Goal: Transaction & Acquisition: Purchase product/service

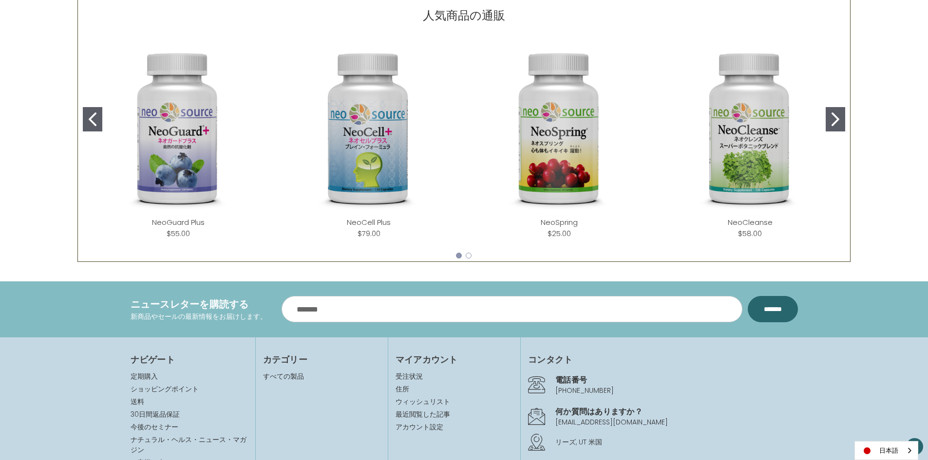
scroll to position [550, 0]
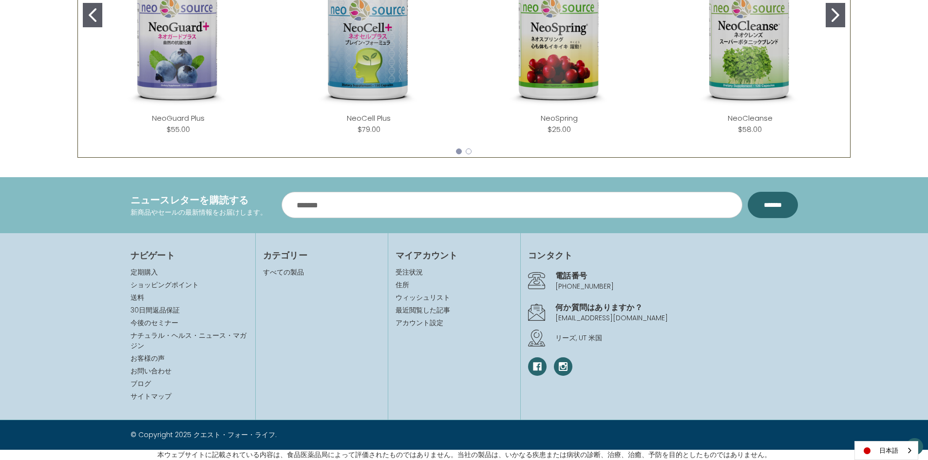
click at [835, 17] on icon "Go to slide 2" at bounding box center [835, 15] width 8 height 14
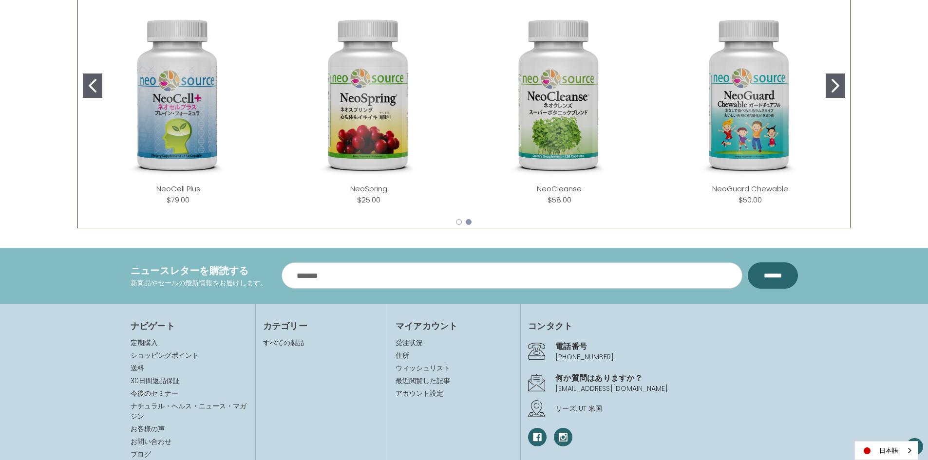
scroll to position [356, 0]
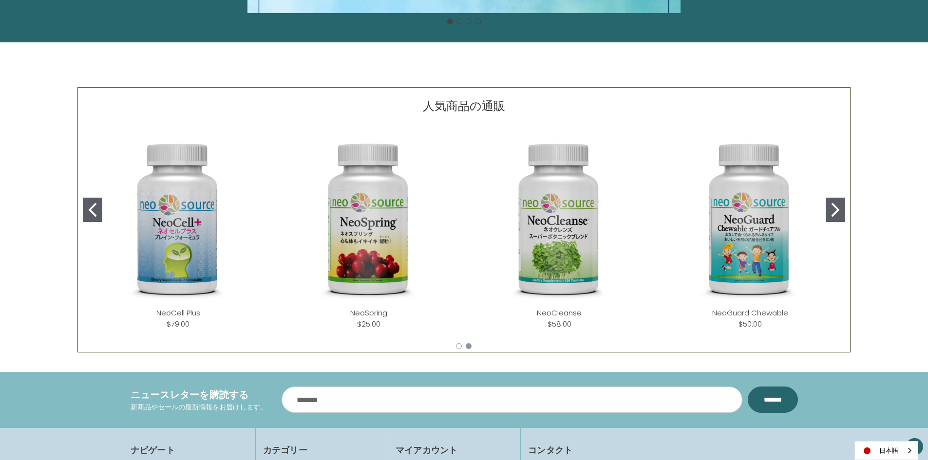
click at [831, 201] on button "Go to slide 2" at bounding box center [834, 210] width 19 height 24
click at [833, 207] on icon "Go to slide 2" at bounding box center [835, 210] width 8 height 14
click at [80, 209] on div "人気商品の通販 NeoGuard Plus ( 0 ) $55.00 Add to Cart NeoCell Plus ( 0" at bounding box center [463, 219] width 773 height 265
click at [94, 211] on icon "Go to slide 1" at bounding box center [93, 210] width 8 height 14
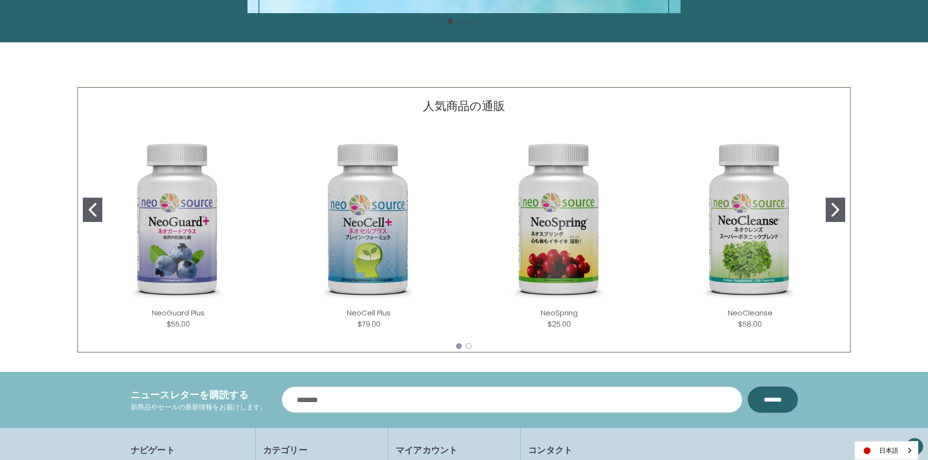
click at [94, 211] on icon "Go to slide 1" at bounding box center [93, 210] width 8 height 14
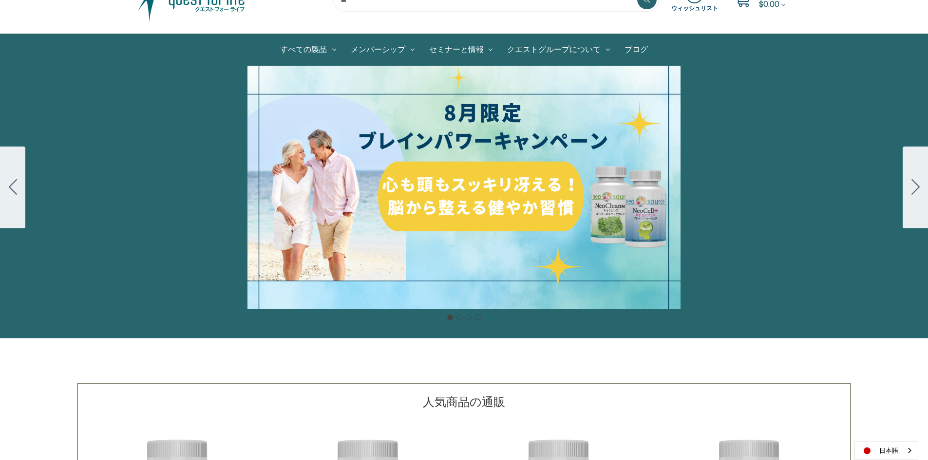
scroll to position [0, 0]
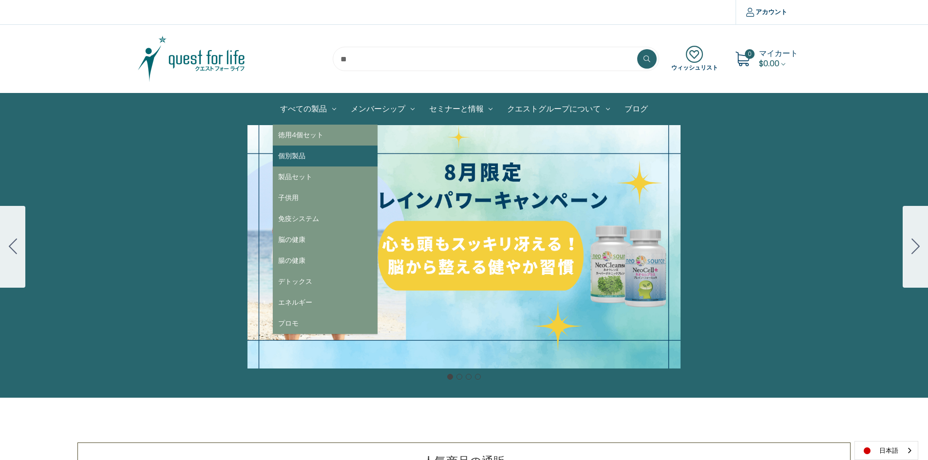
click at [291, 155] on link "個別製品" at bounding box center [325, 156] width 105 height 21
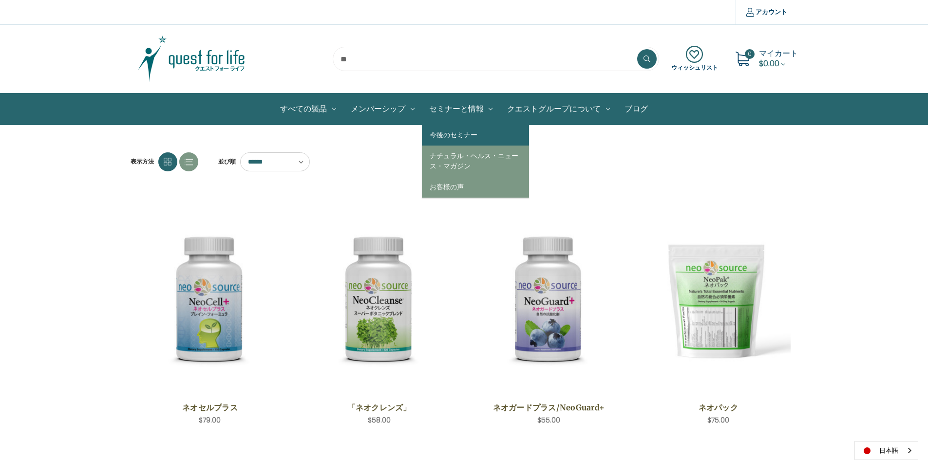
click at [462, 138] on link "今後のセミナー" at bounding box center [475, 135] width 107 height 21
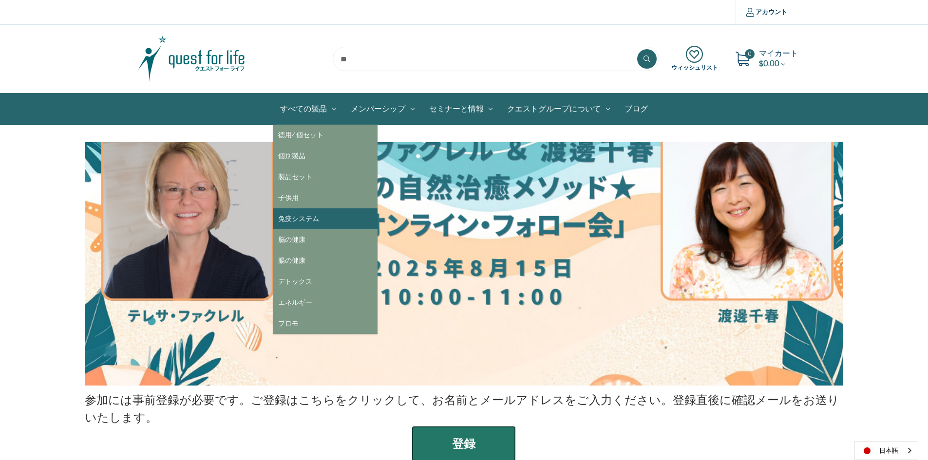
click at [308, 219] on link "免疫システム" at bounding box center [325, 218] width 105 height 21
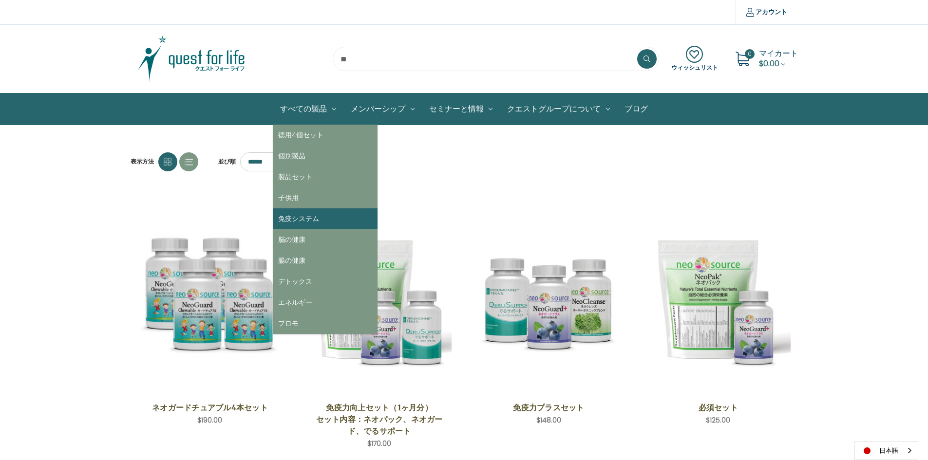
click at [309, 217] on link "免疫システム" at bounding box center [325, 218] width 105 height 21
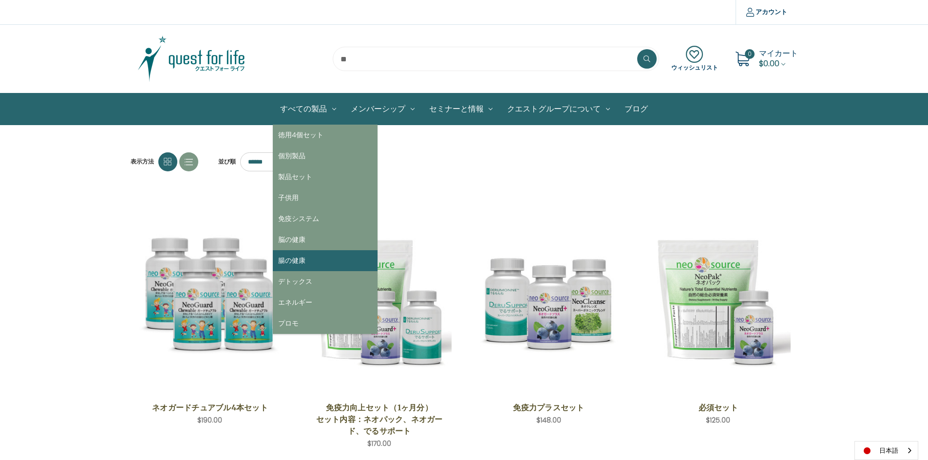
click at [323, 256] on link "腸の健康" at bounding box center [325, 260] width 105 height 21
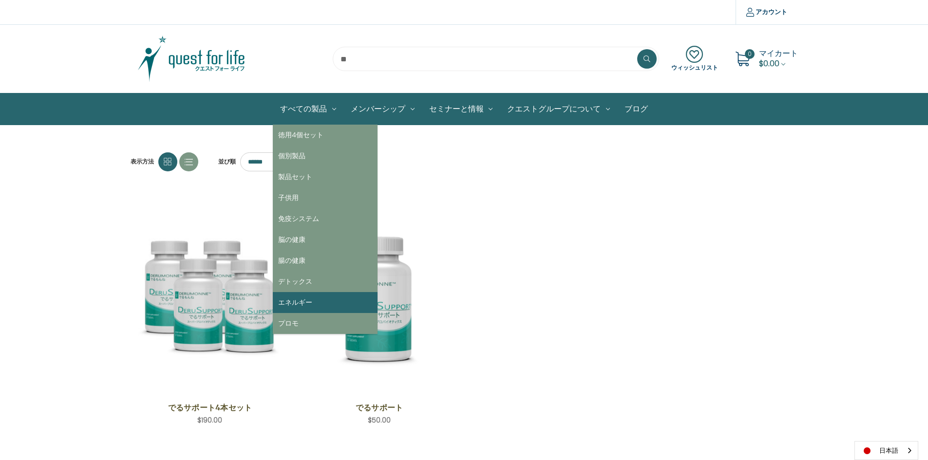
click at [314, 303] on link "エネルギー" at bounding box center [325, 302] width 105 height 21
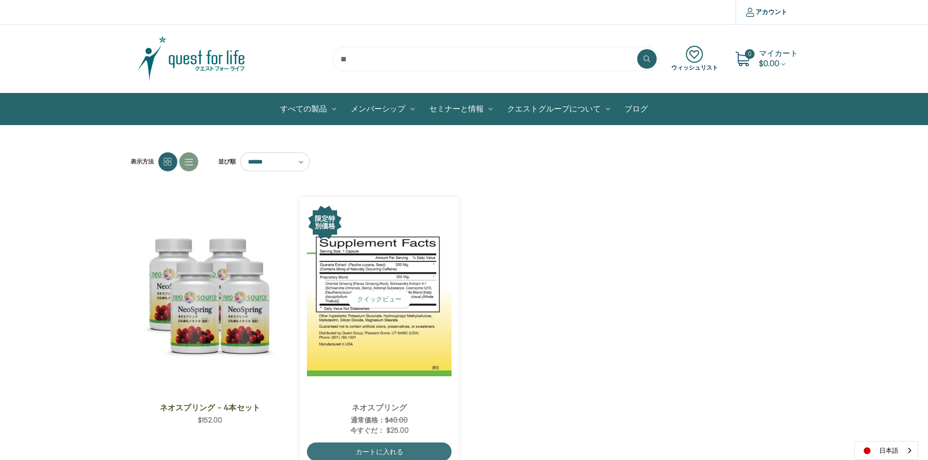
click at [325, 275] on img "NeoSpring,Was:$40.00,\aNow:$25.00\a" at bounding box center [379, 300] width 145 height 154
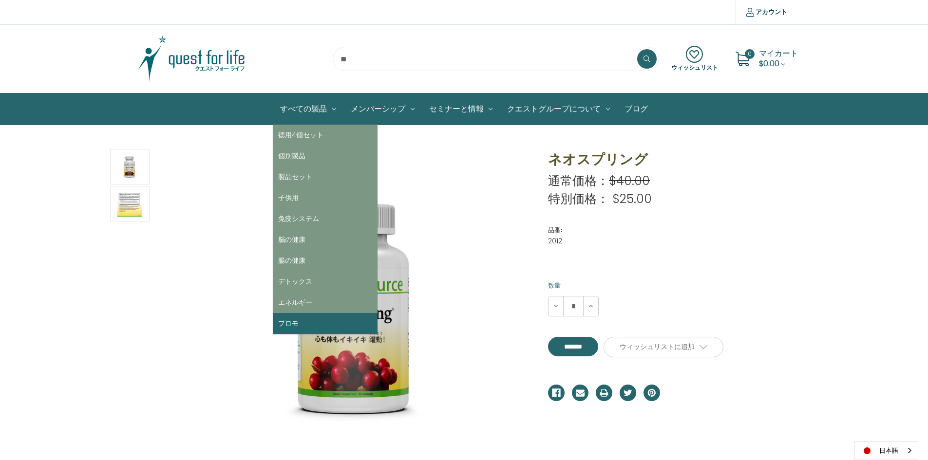
click at [288, 318] on link "プロモ" at bounding box center [325, 323] width 105 height 21
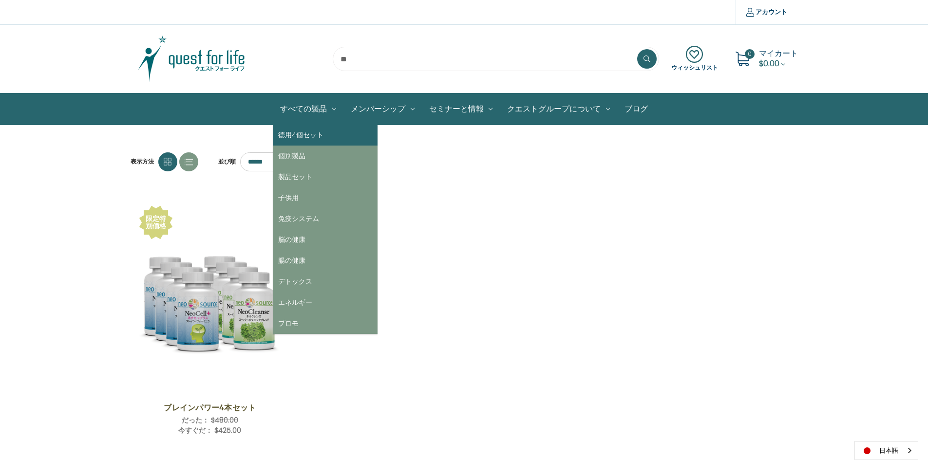
click at [314, 129] on link "徳用4個セット" at bounding box center [325, 135] width 105 height 21
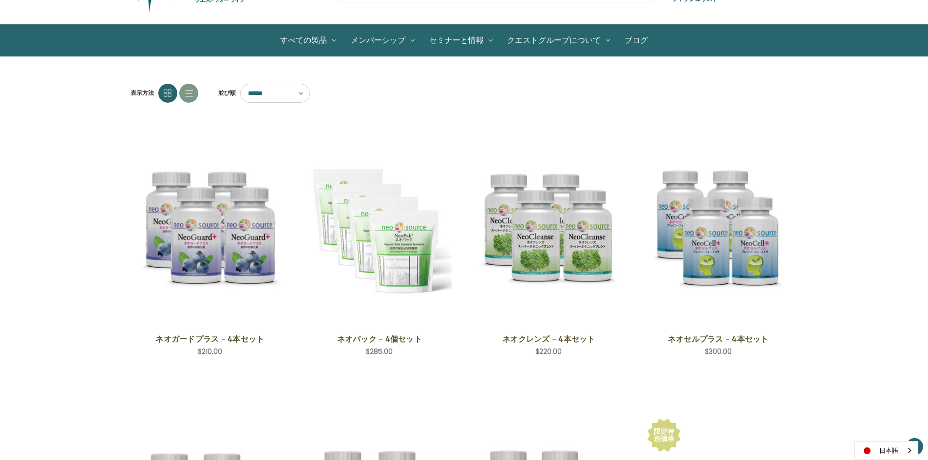
scroll to position [49, 0]
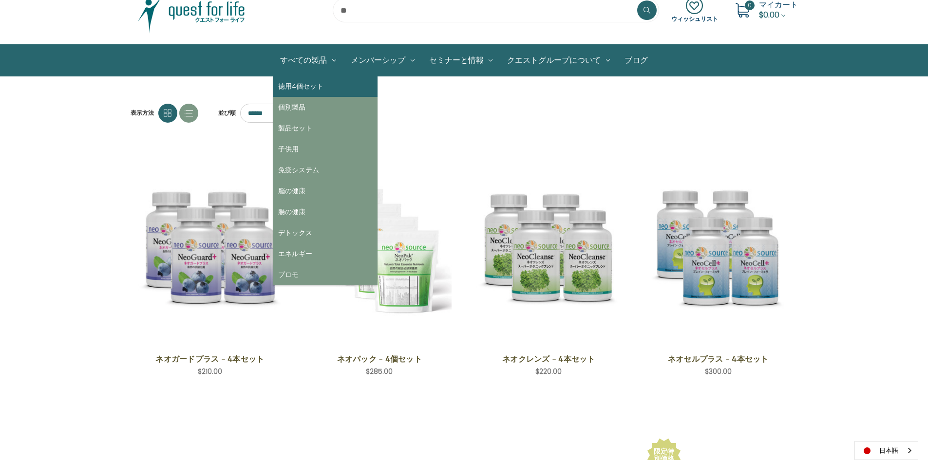
click at [307, 87] on link "徳用4個セット" at bounding box center [325, 86] width 105 height 21
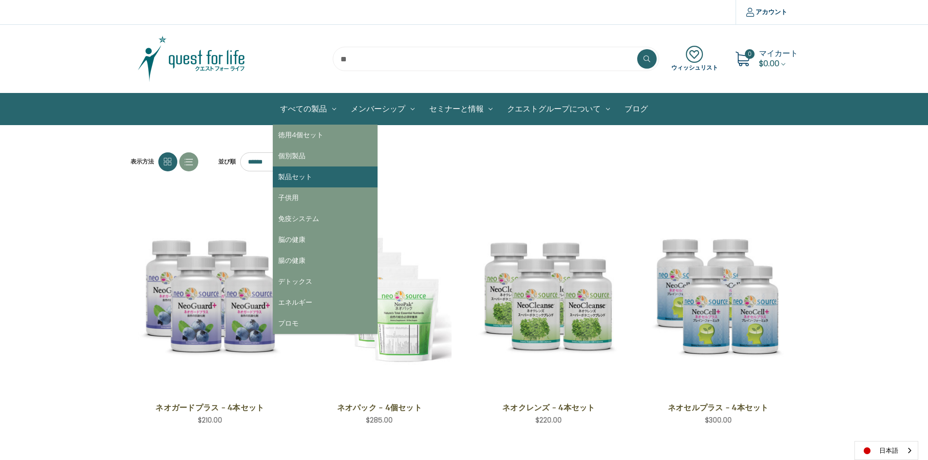
click at [309, 176] on link "製品セット" at bounding box center [325, 177] width 105 height 21
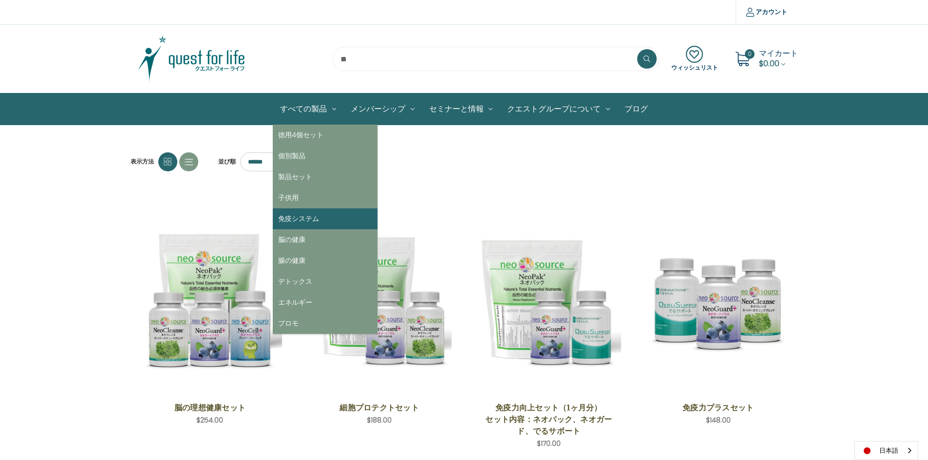
click at [299, 224] on link "免疫システム" at bounding box center [325, 218] width 105 height 21
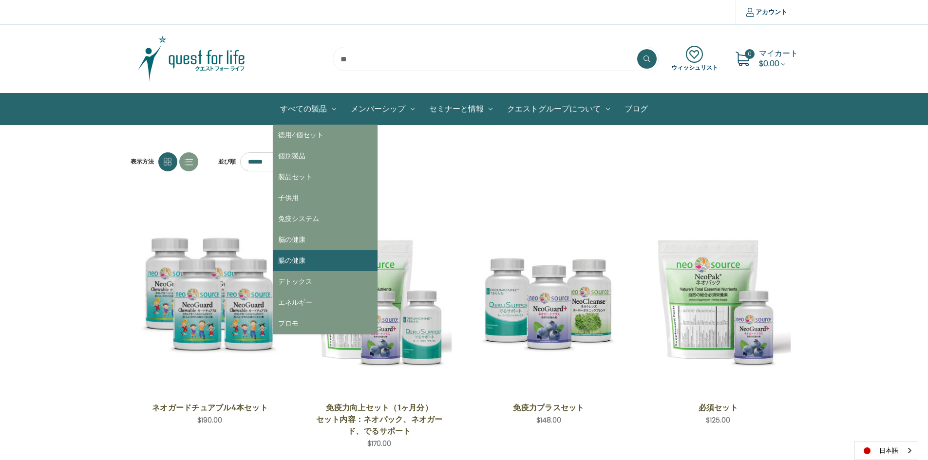
click at [298, 263] on link "腸の健康" at bounding box center [325, 260] width 105 height 21
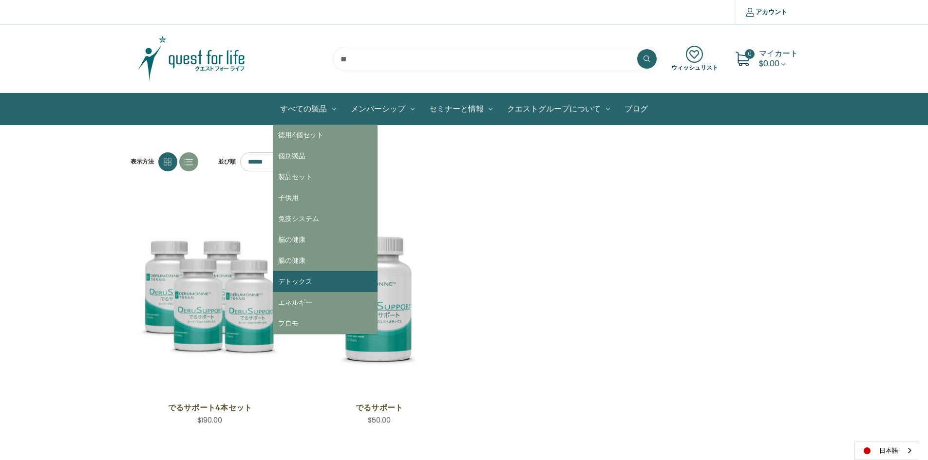
click at [329, 281] on link "デトックス" at bounding box center [325, 281] width 105 height 21
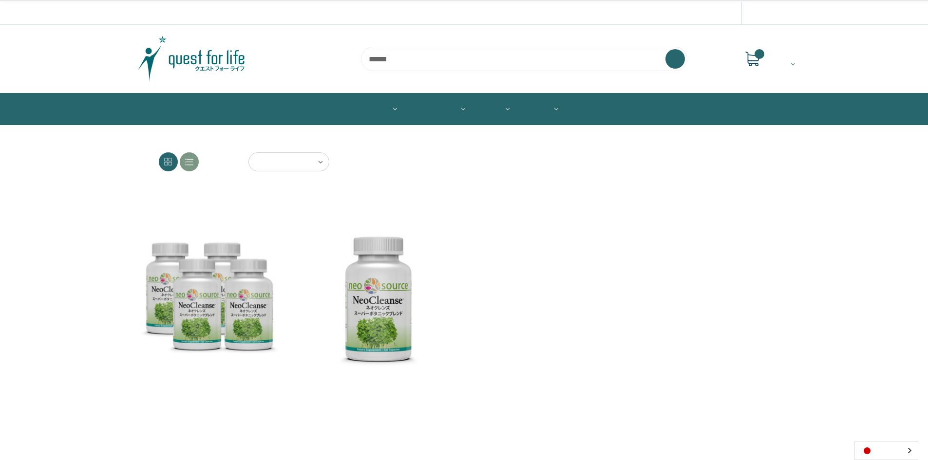
click at [322, 111] on nav "All Products 4-Save Sets Individual Products Product Sets Children Immune Syste…" at bounding box center [464, 109] width 667 height 31
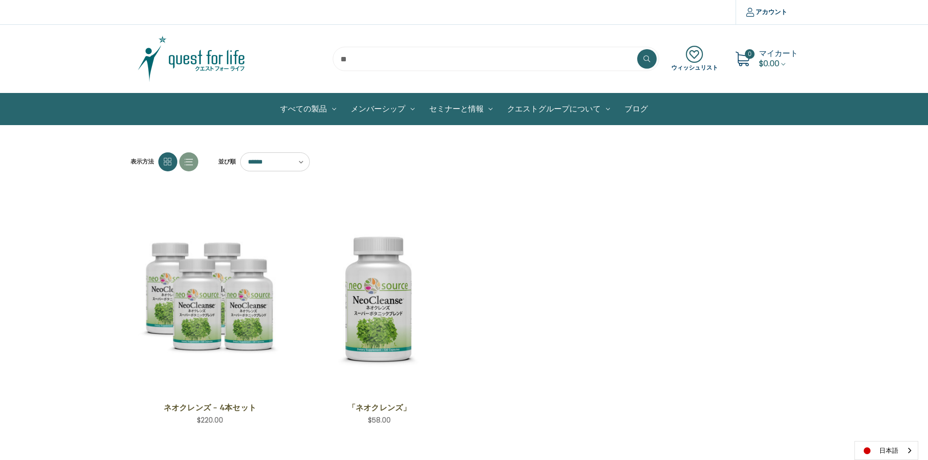
click at [234, 62] on img at bounding box center [192, 59] width 122 height 49
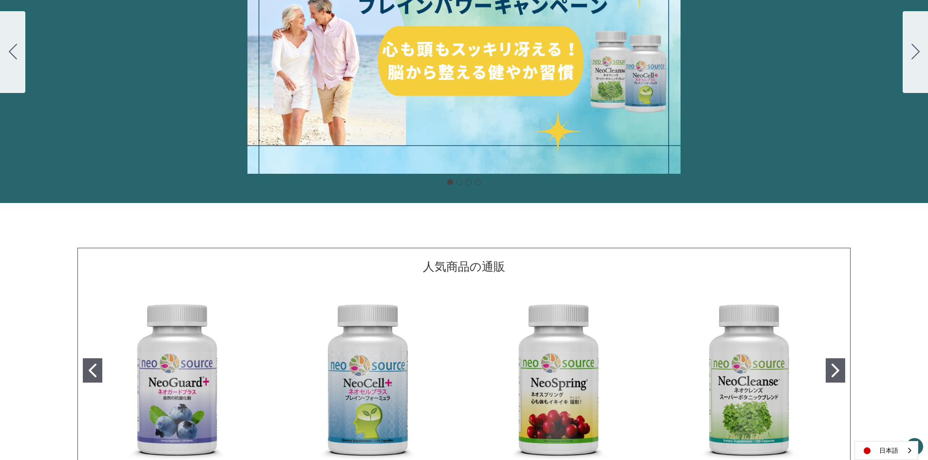
scroll to position [390, 0]
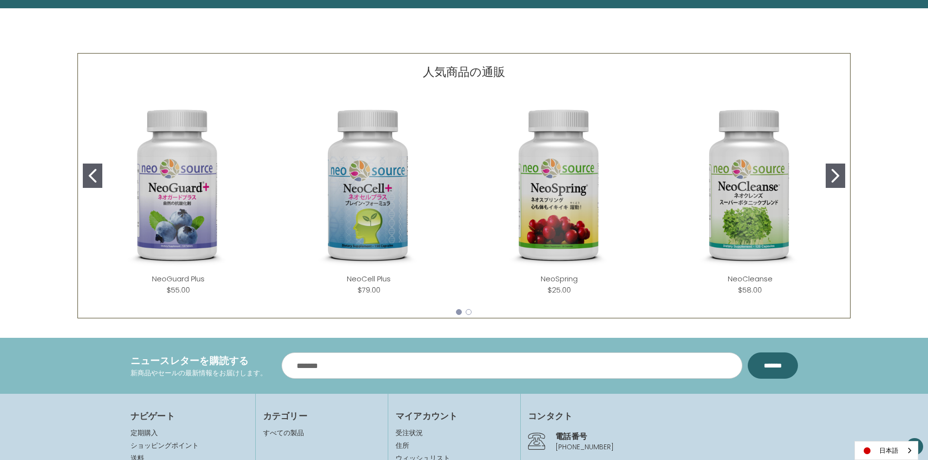
click at [837, 172] on icon "Go to slide 2" at bounding box center [835, 176] width 8 height 14
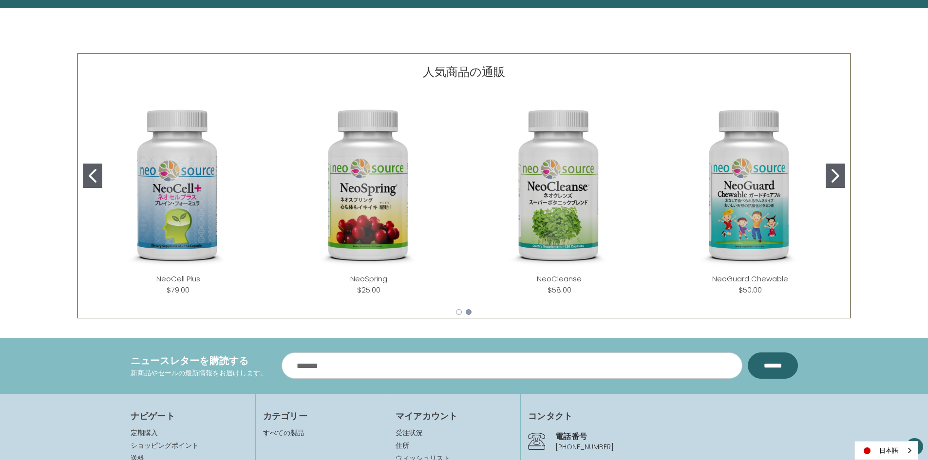
click at [837, 172] on icon "Go to slide 2" at bounding box center [835, 176] width 8 height 14
click at [402, 207] on img "NeoSpring" at bounding box center [368, 185] width 175 height 175
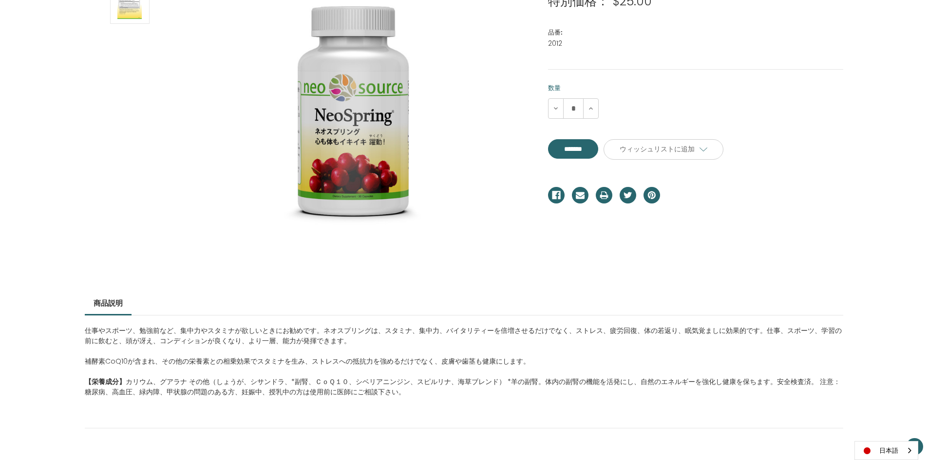
scroll to position [195, 0]
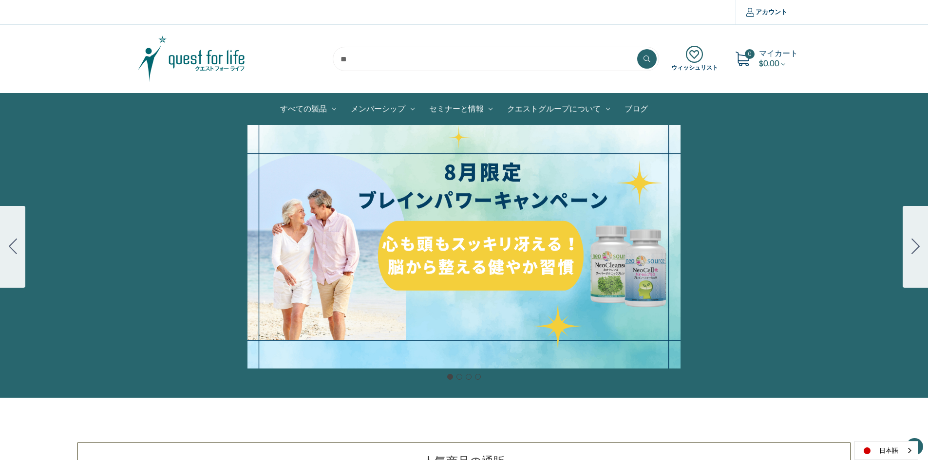
scroll to position [390, 0]
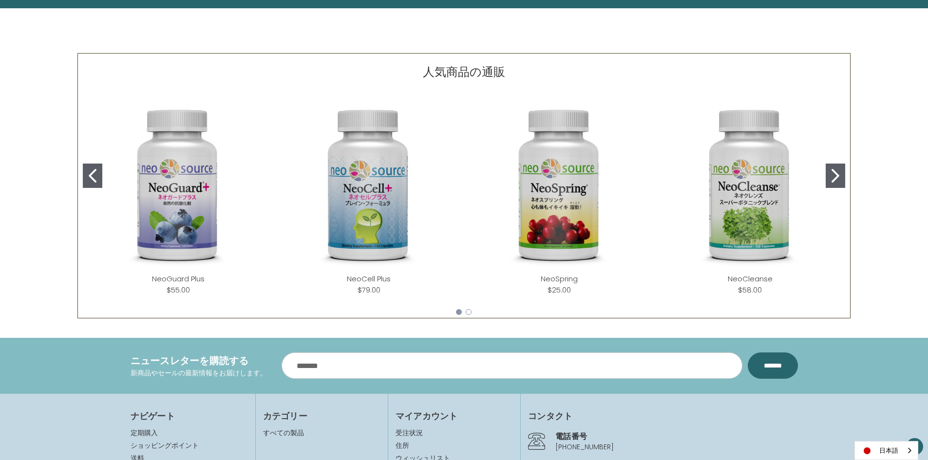
click at [91, 165] on button "Go to slide 1" at bounding box center [92, 176] width 19 height 24
click at [96, 170] on icon "Go to slide 1" at bounding box center [93, 176] width 8 height 14
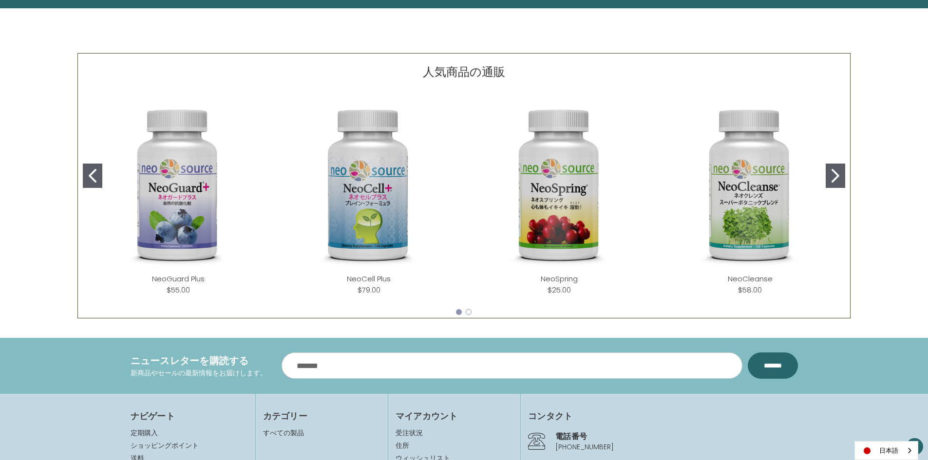
click at [826, 181] on button "Go to slide 2" at bounding box center [834, 176] width 19 height 24
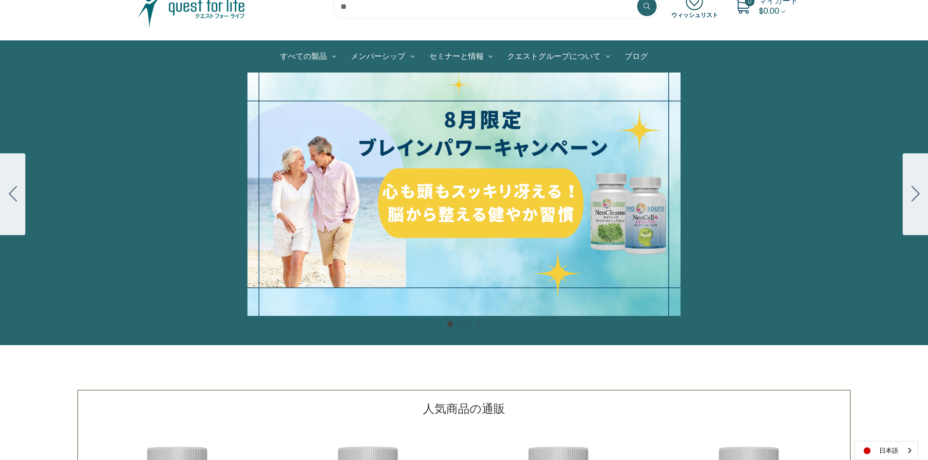
scroll to position [0, 0]
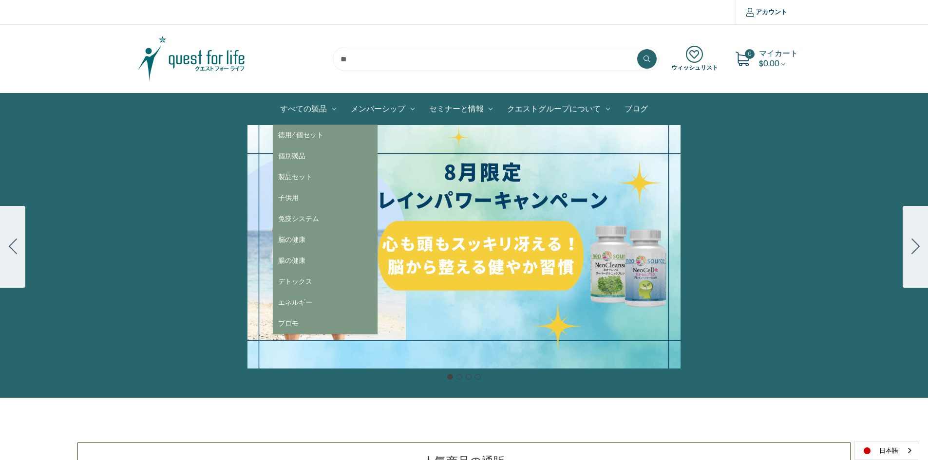
click at [280, 106] on link "すべての製品" at bounding box center [308, 109] width 71 height 31
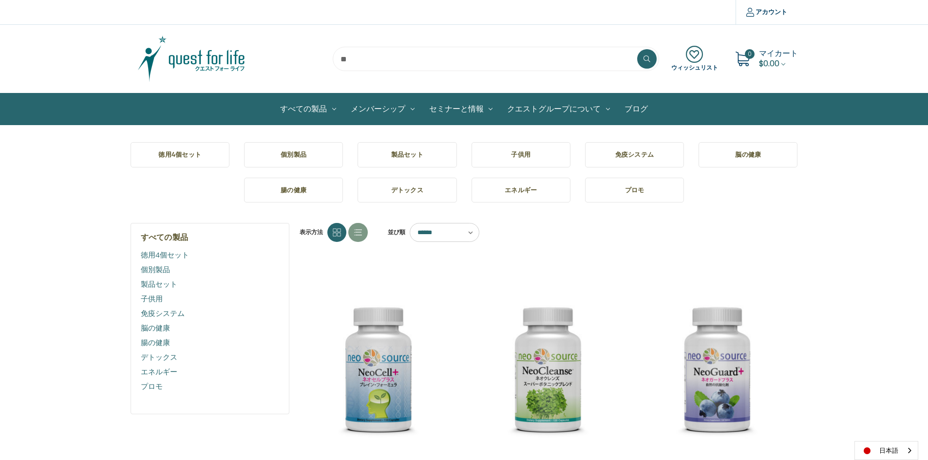
click at [280, 157] on h5 "個別製品" at bounding box center [293, 155] width 83 height 10
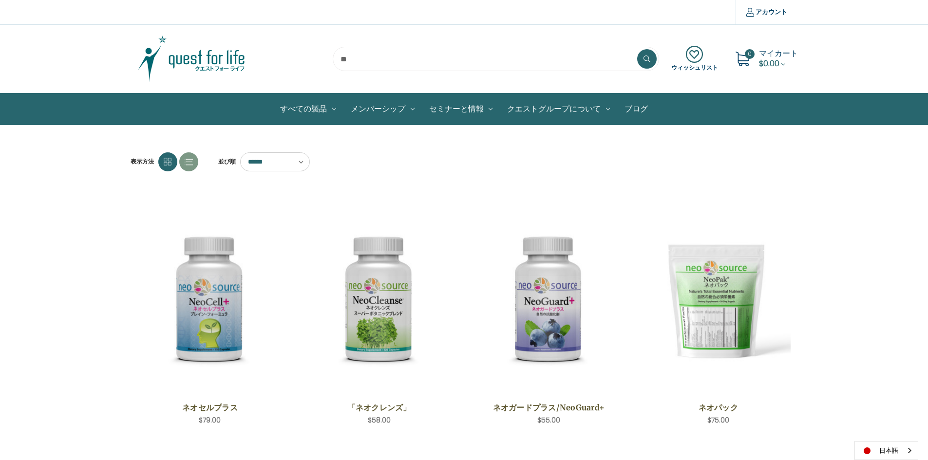
scroll to position [97, 0]
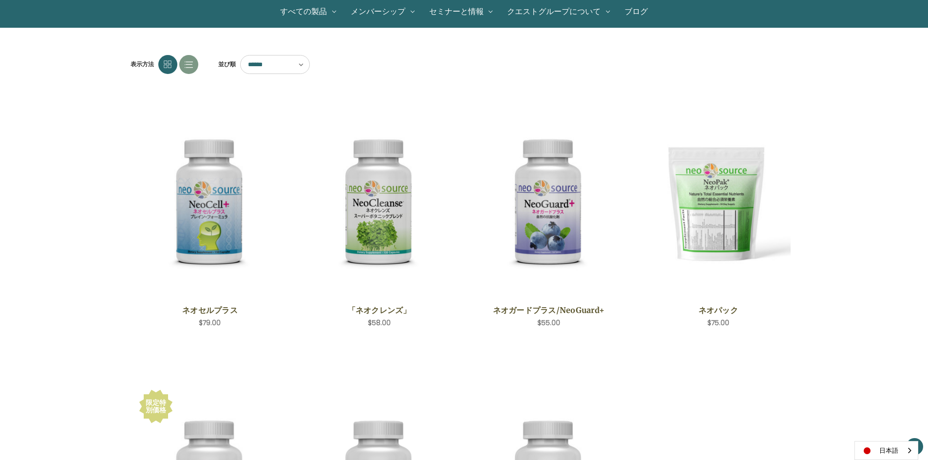
click at [300, 56] on select "****** ****** ****** ****** ***** ******* **** ****" at bounding box center [275, 64] width 70 height 19
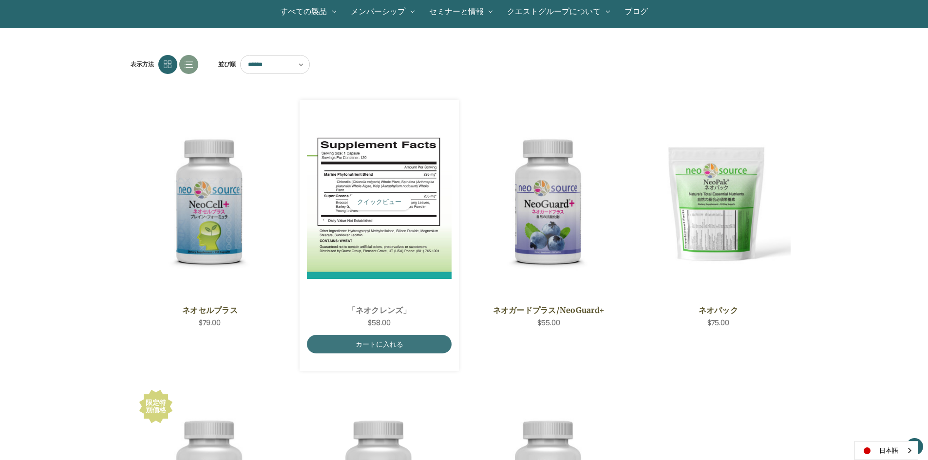
click at [457, 107] on article "クイックビュー 「ネオクレンズ」 希望小売価格 通常価格： 特別価格： $58.00 カートに入れる アイテムが追加されました カートに入れる" at bounding box center [379, 235] width 159 height 271
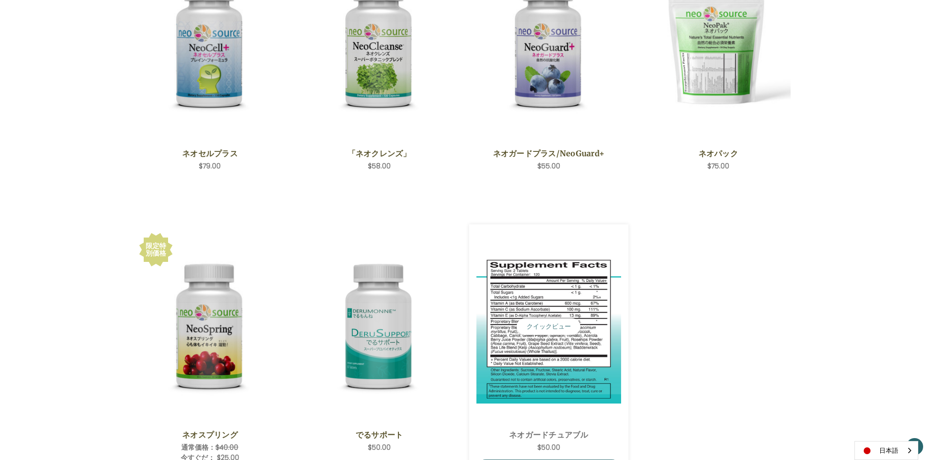
scroll to position [243, 0]
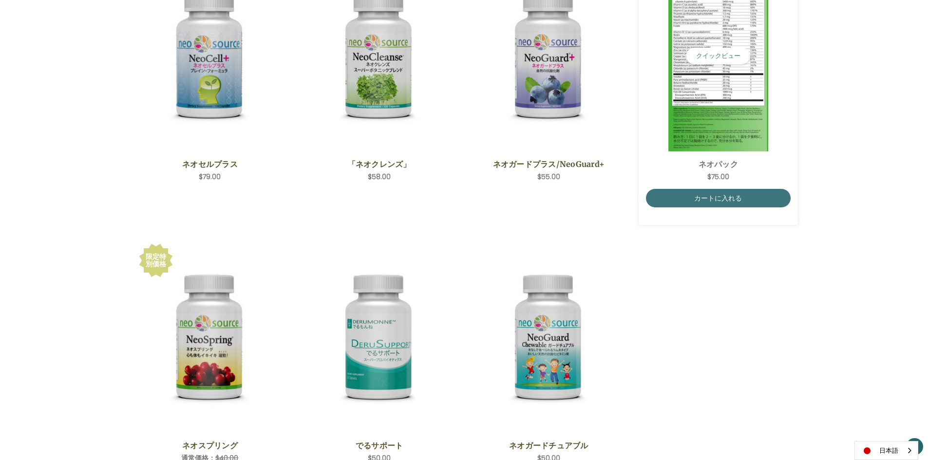
click at [695, 91] on img "NeoPak,$75.00\a" at bounding box center [718, 56] width 145 height 190
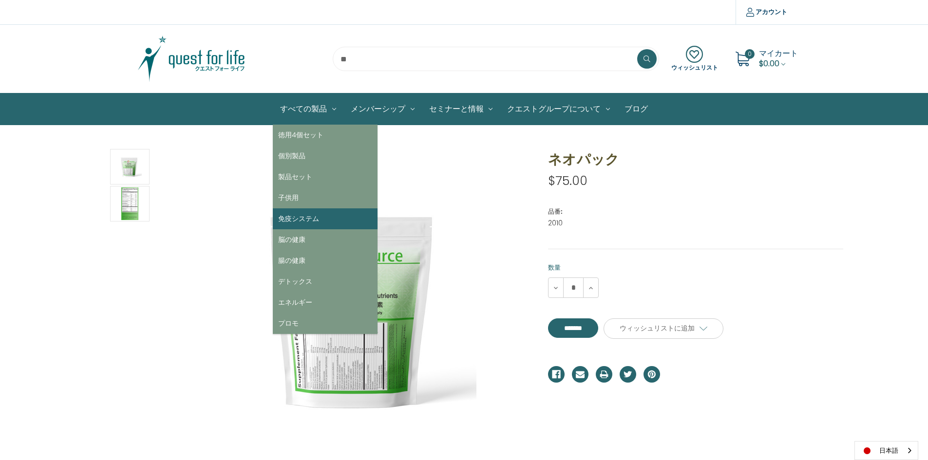
click at [302, 219] on link "免疫システム" at bounding box center [325, 218] width 105 height 21
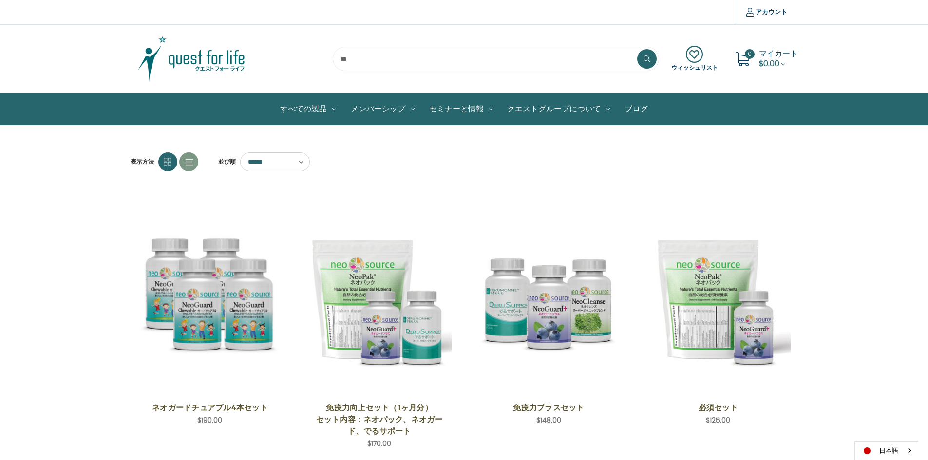
click at [296, 164] on select "****** ****** ****** ****** ***** ******* **** ****" at bounding box center [275, 161] width 70 height 19
select select "**********"
click at [240, 152] on select "****** ****** ****** ****** ***** ******* **** ****" at bounding box center [275, 161] width 70 height 19
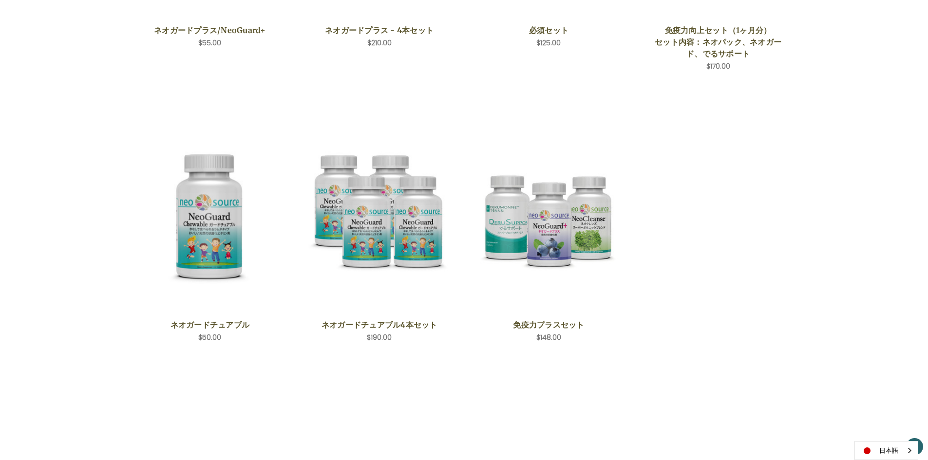
scroll to position [292, 0]
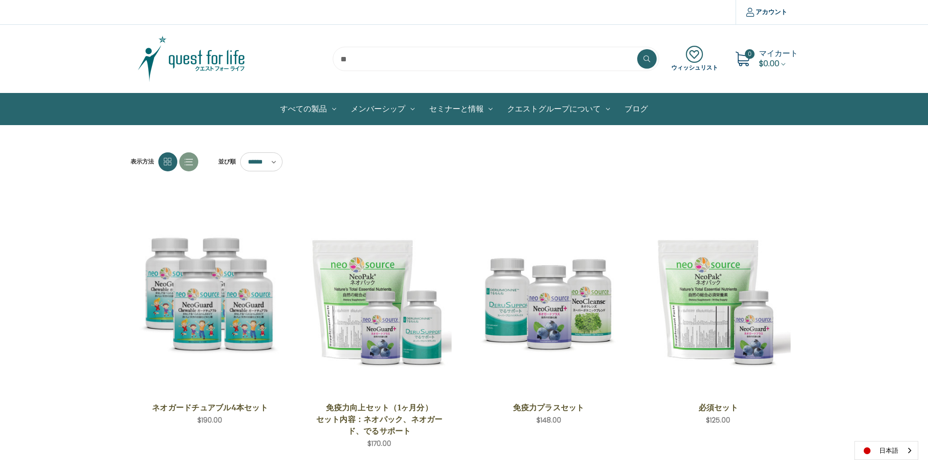
select select "**********"
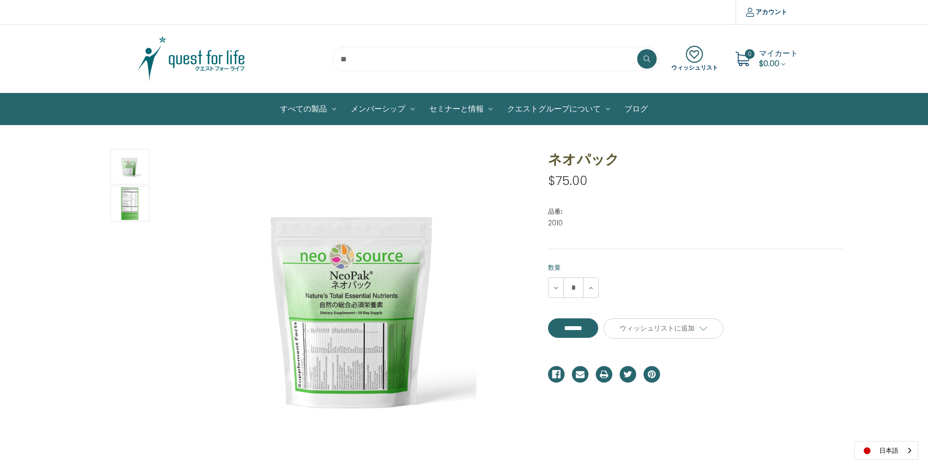
click at [420, 61] on input "search" at bounding box center [496, 59] width 326 height 24
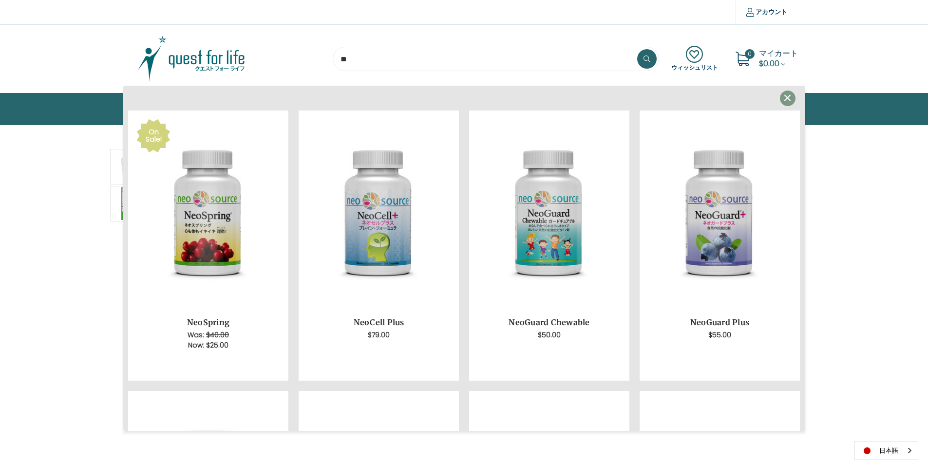
type input "*"
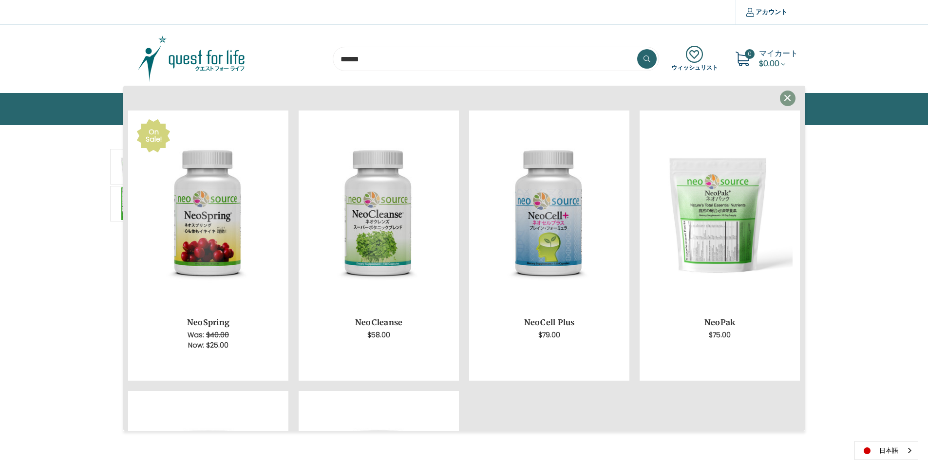
type input "******"
click at [637, 49] on button at bounding box center [646, 58] width 19 height 19
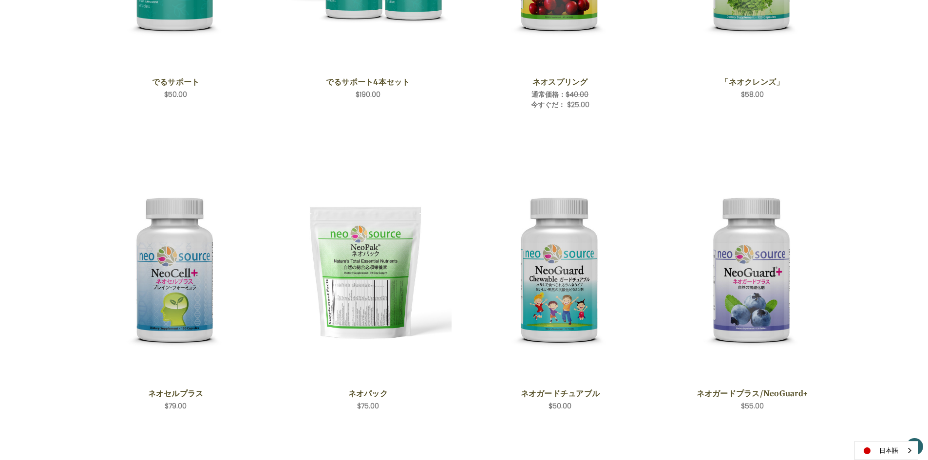
scroll to position [292, 0]
